Goal: Task Accomplishment & Management: Complete application form

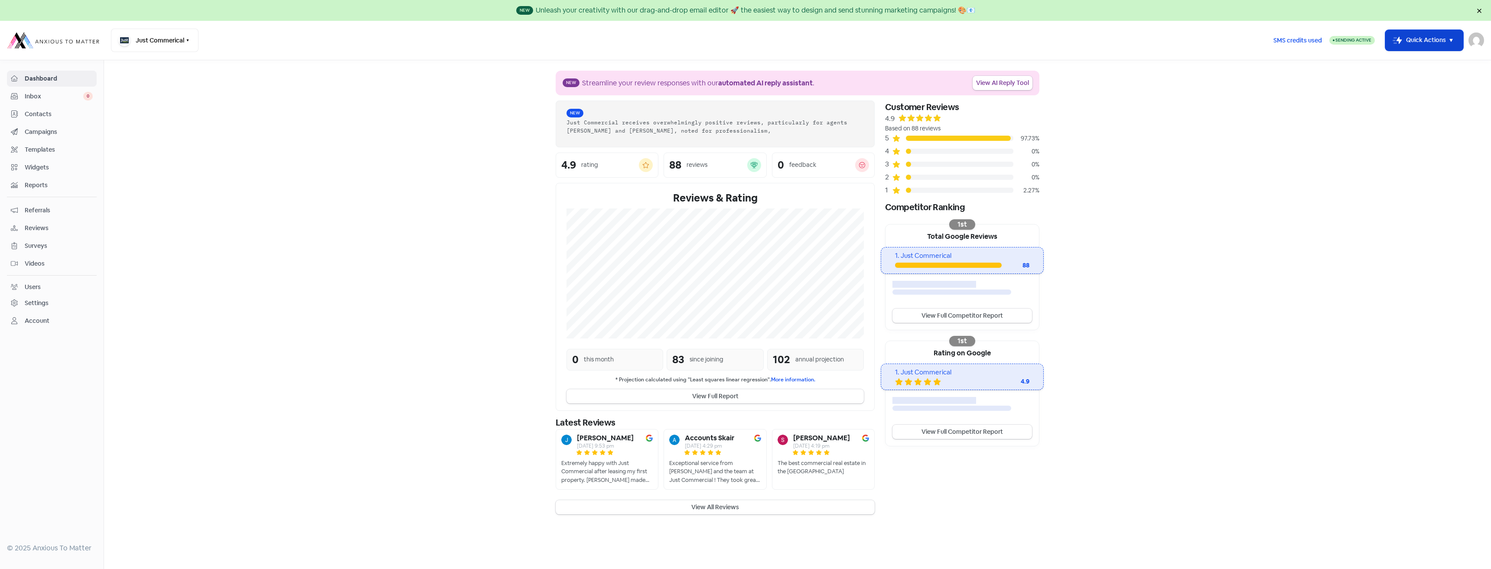
click at [1417, 34] on button "Icon For Thunder-move Quick Actions" at bounding box center [1424, 40] width 78 height 21
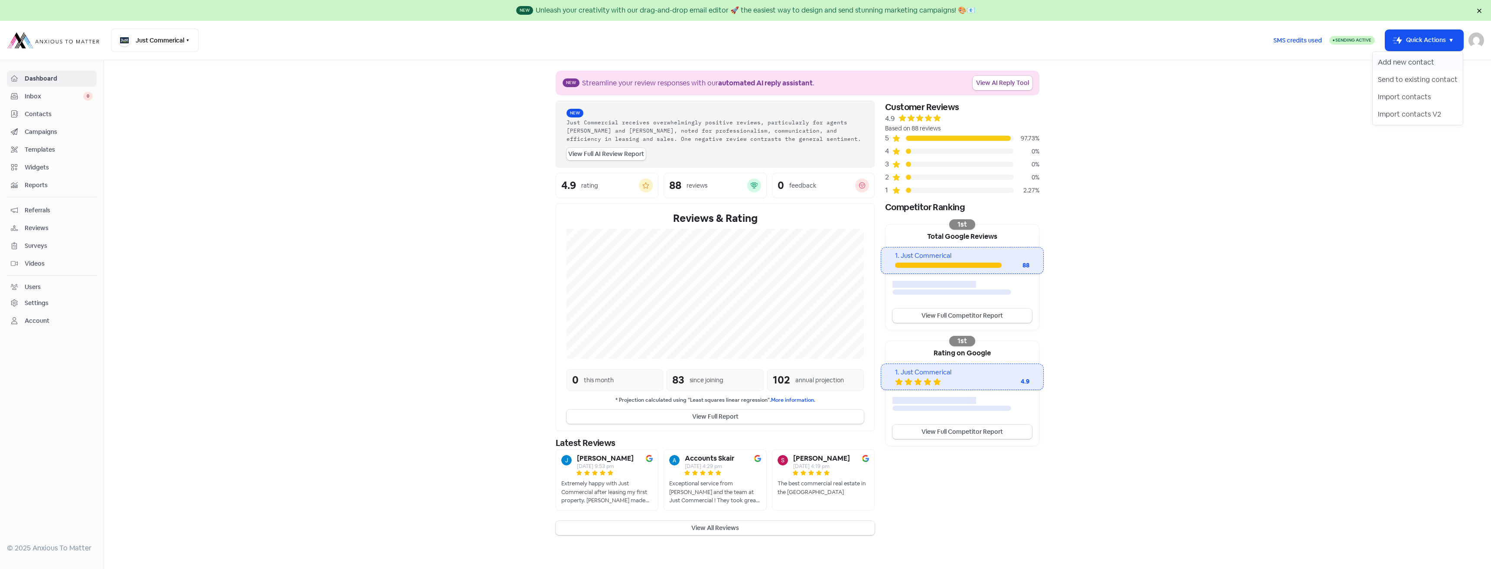
click at [1427, 64] on button "Add new contact" at bounding box center [1418, 62] width 90 height 17
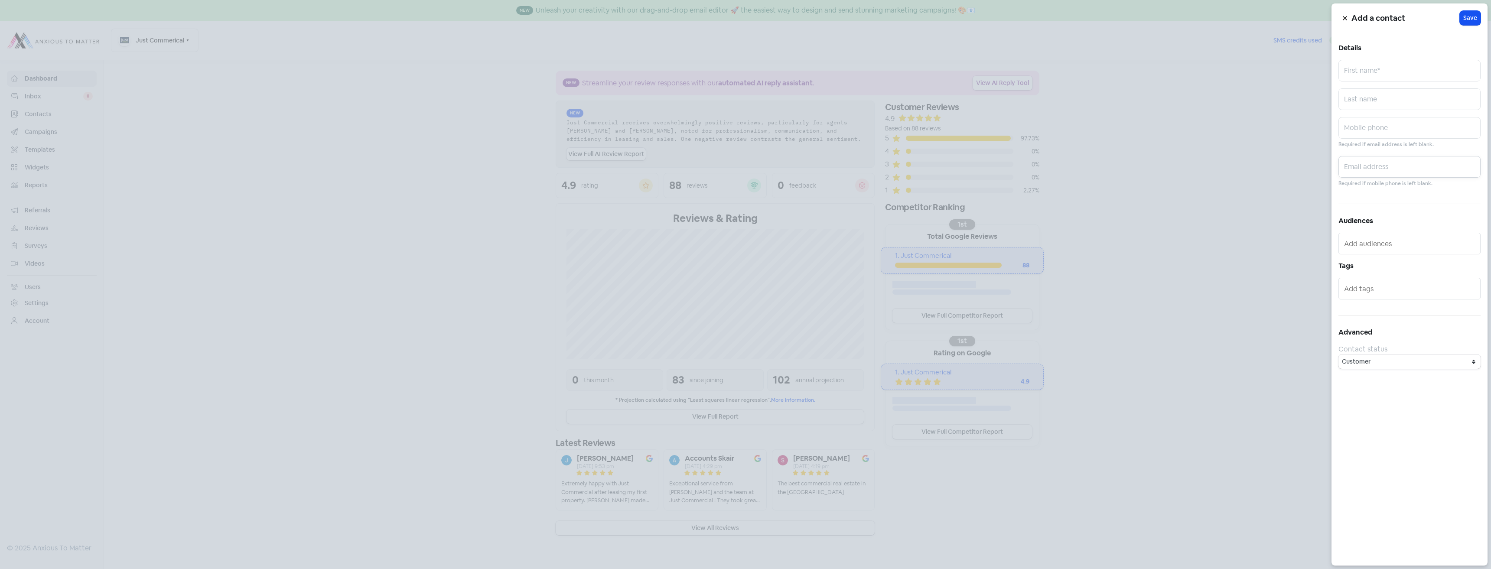
click at [1369, 159] on input "text" at bounding box center [1409, 167] width 142 height 22
paste input "[PERSON_NAME][EMAIL_ADDRESS][DOMAIN_NAME]"
type input "[PERSON_NAME][EMAIL_ADDRESS][DOMAIN_NAME]"
click at [1361, 75] on input "text" at bounding box center [1409, 71] width 142 height 22
type input "[PERSON_NAME]"
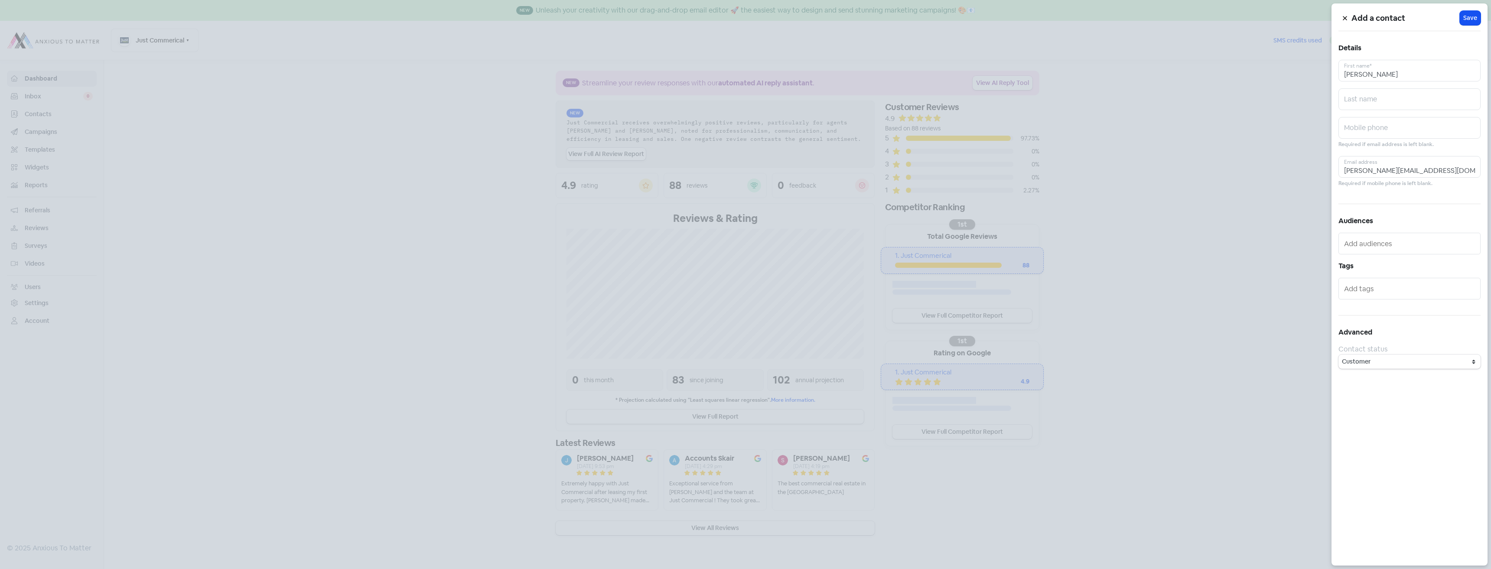
click at [1384, 244] on input "text" at bounding box center [1410, 244] width 133 height 14
click at [1380, 273] on span "General Services" at bounding box center [1388, 274] width 94 height 10
click at [1471, 20] on span "Save" at bounding box center [1470, 17] width 14 height 9
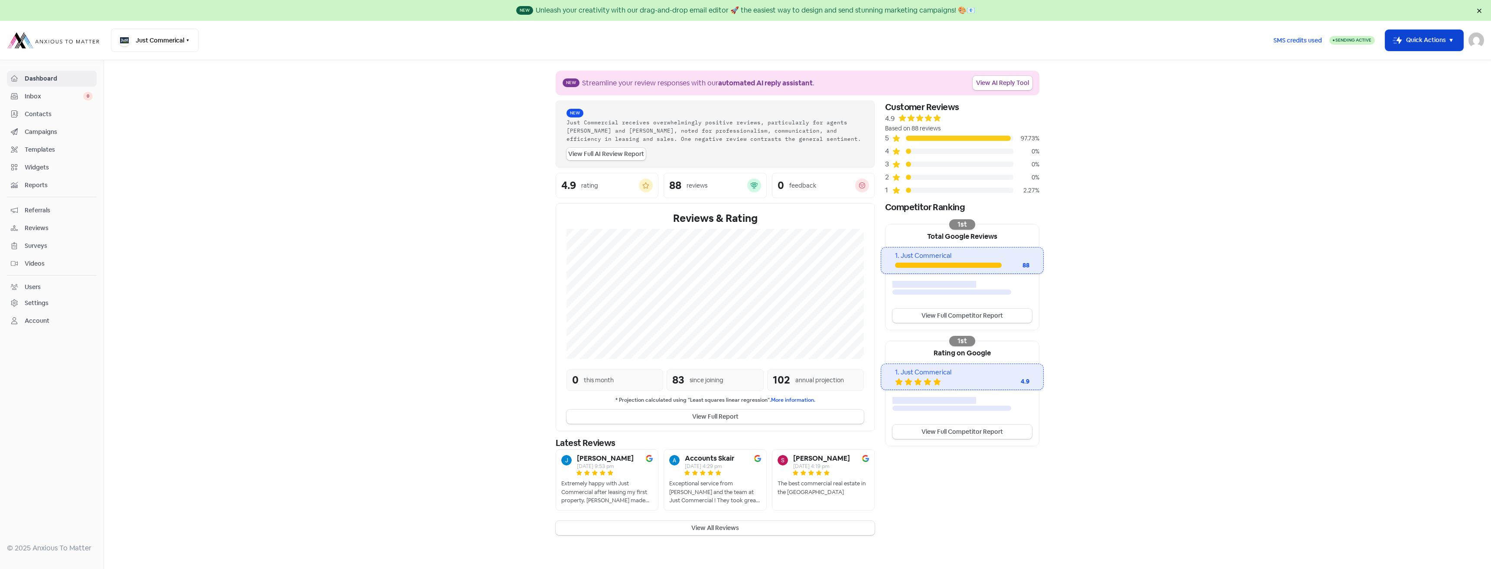
click at [1407, 42] on button "Icon For Thunder-move Quick Actions" at bounding box center [1424, 40] width 78 height 21
click at [1402, 58] on button "Add new contact" at bounding box center [1418, 62] width 90 height 17
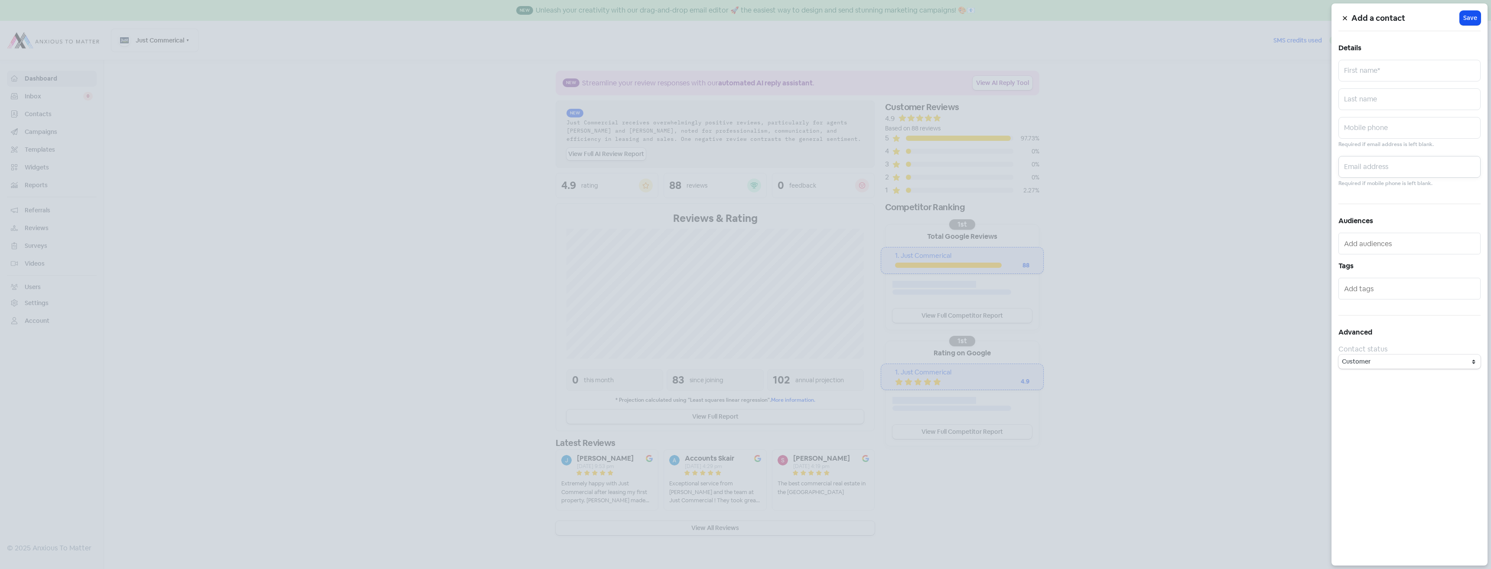
click at [1382, 162] on input "text" at bounding box center [1409, 167] width 142 height 22
paste input "[EMAIL_ADDRESS][DOMAIN_NAME]>"
click at [1436, 173] on input "[EMAIL_ADDRESS][DOMAIN_NAME]>" at bounding box center [1409, 167] width 142 height 22
type input "[EMAIL_ADDRESS][DOMAIN_NAME]"
click at [1374, 70] on input "text" at bounding box center [1409, 71] width 142 height 22
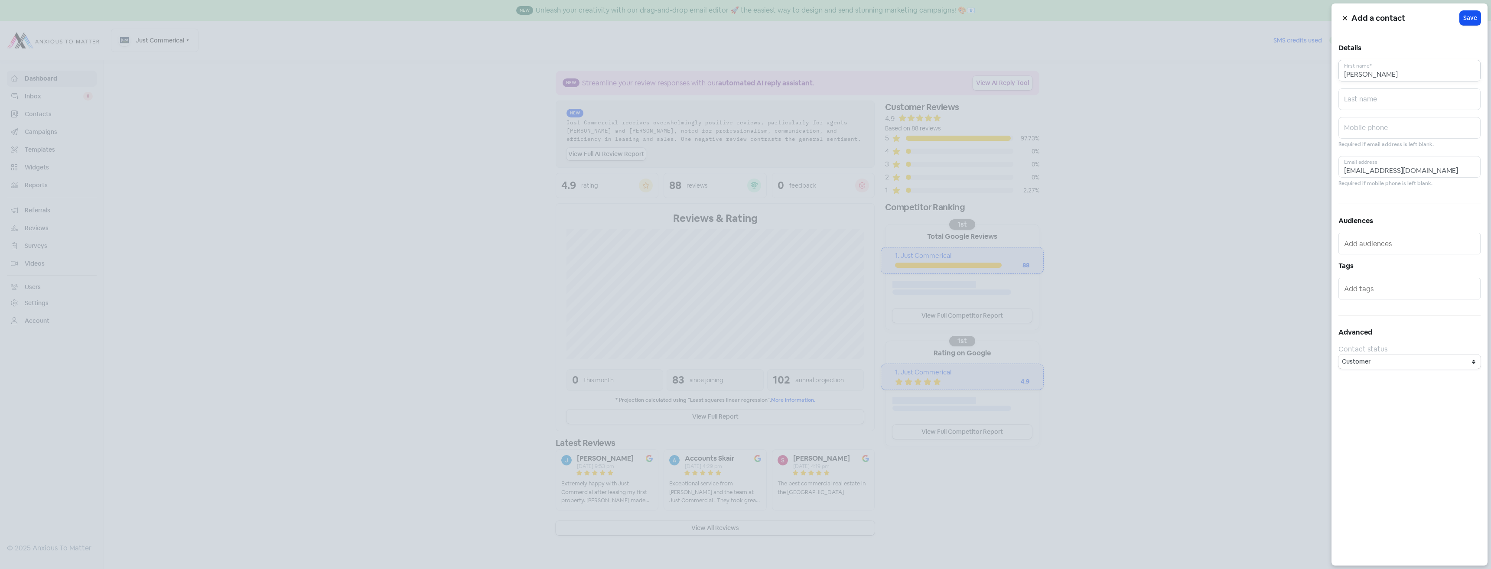
type input "[PERSON_NAME]"
click at [1384, 248] on input "text" at bounding box center [1410, 244] width 133 height 14
click at [1378, 271] on span "General Services" at bounding box center [1388, 274] width 94 height 10
click at [1476, 15] on span "Save" at bounding box center [1470, 17] width 14 height 9
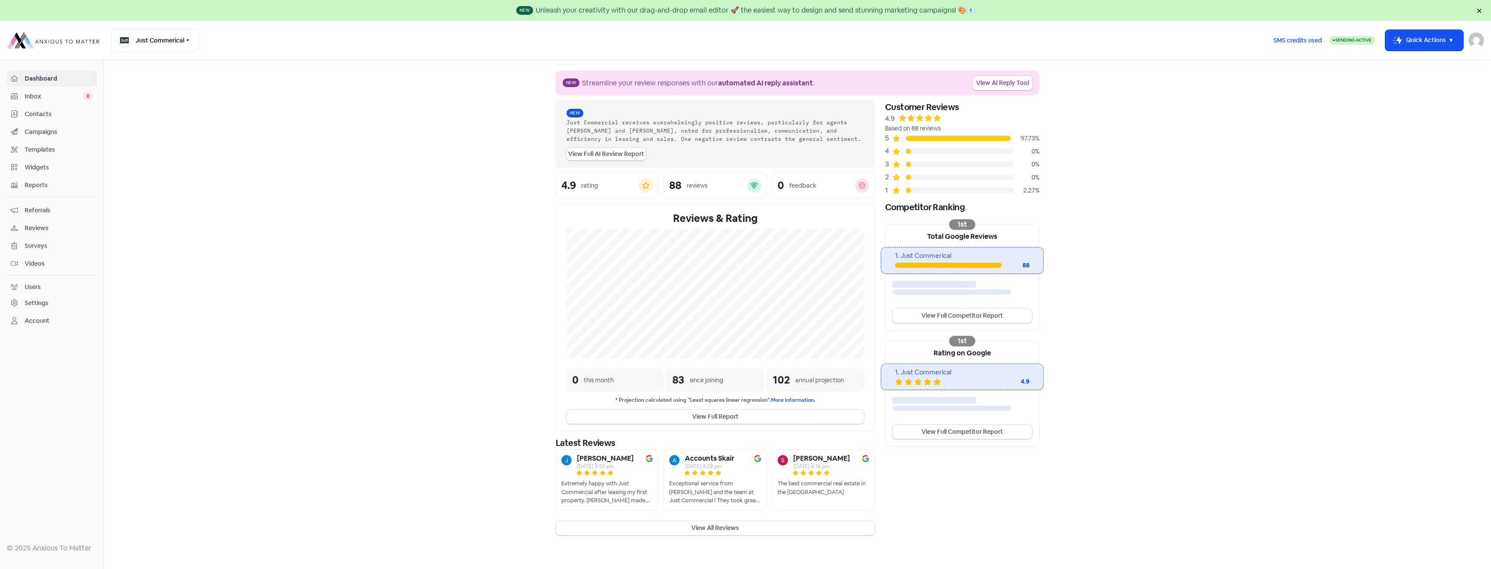
click at [32, 116] on span "Contacts" at bounding box center [59, 114] width 68 height 9
